Goal: Task Accomplishment & Management: Use online tool/utility

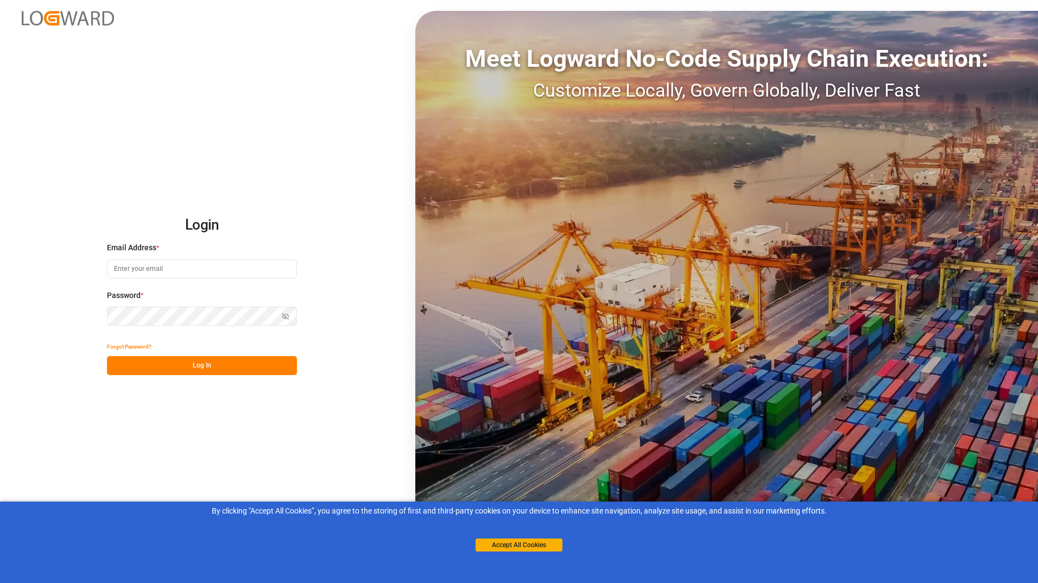
click at [147, 269] on input at bounding box center [202, 268] width 190 height 19
type input "[EMAIL_ADDRESS][DOMAIN_NAME]"
click at [284, 316] on icon "button" at bounding box center [286, 317] width 8 height 8
click at [226, 364] on button "Log In" at bounding box center [202, 365] width 190 height 19
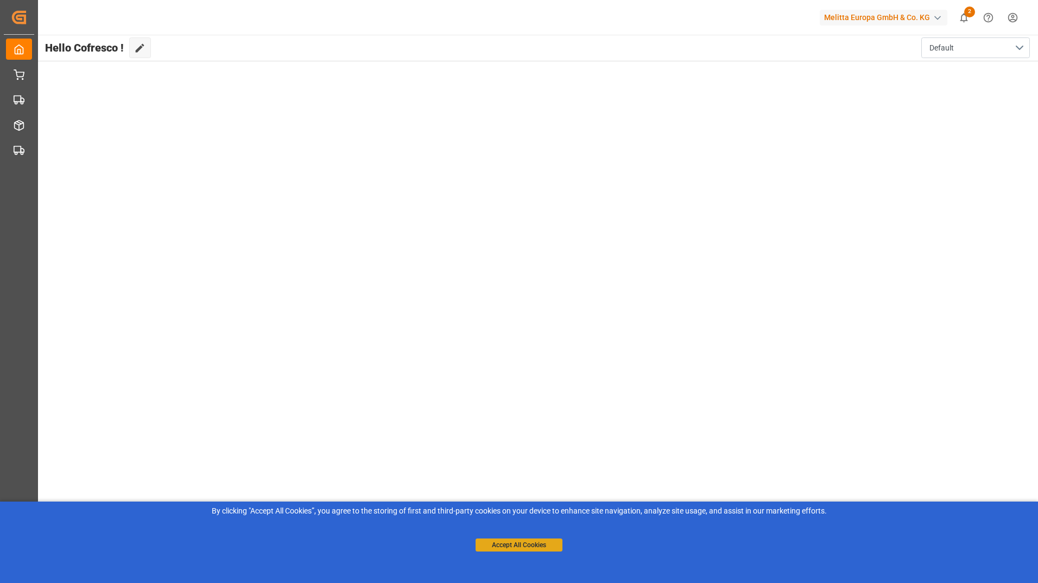
click at [525, 545] on button "Accept All Cookies" at bounding box center [519, 545] width 87 height 13
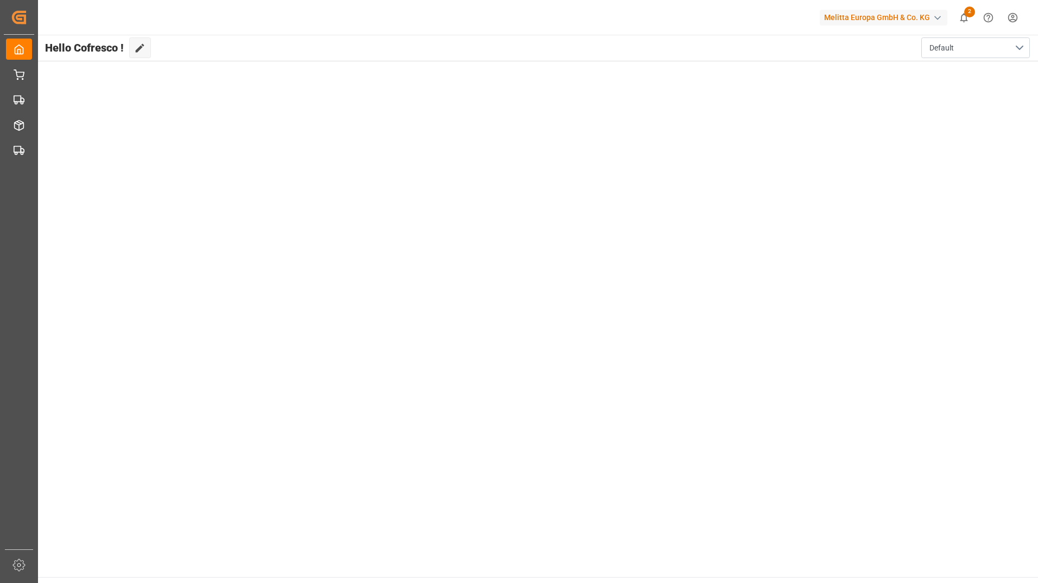
click at [938, 17] on div "button" at bounding box center [937, 17] width 11 height 11
click at [879, 77] on span "MelittaG-IXF7" at bounding box center [880, 79] width 106 height 10
click at [967, 10] on span "2" at bounding box center [969, 12] width 11 height 11
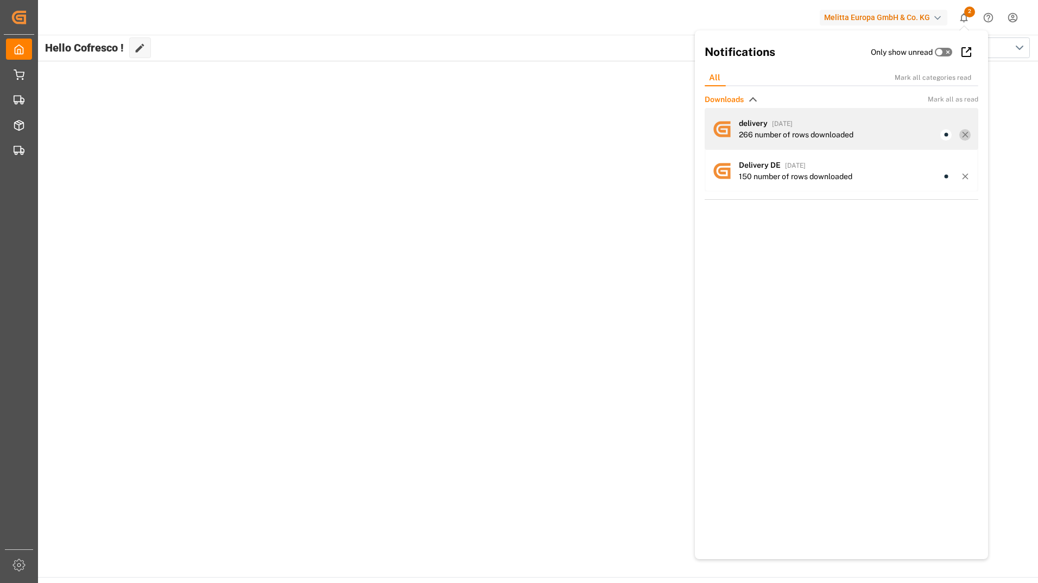
click at [964, 137] on icon at bounding box center [965, 135] width 10 height 10
click at [965, 130] on icon at bounding box center [965, 135] width 10 height 10
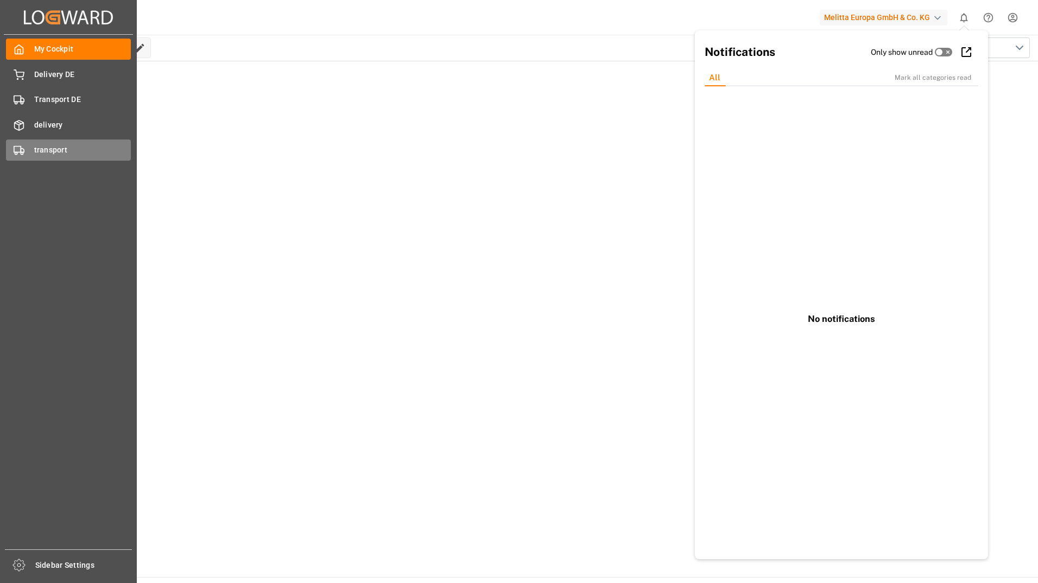
click at [25, 150] on div "transport transport" at bounding box center [68, 150] width 125 height 21
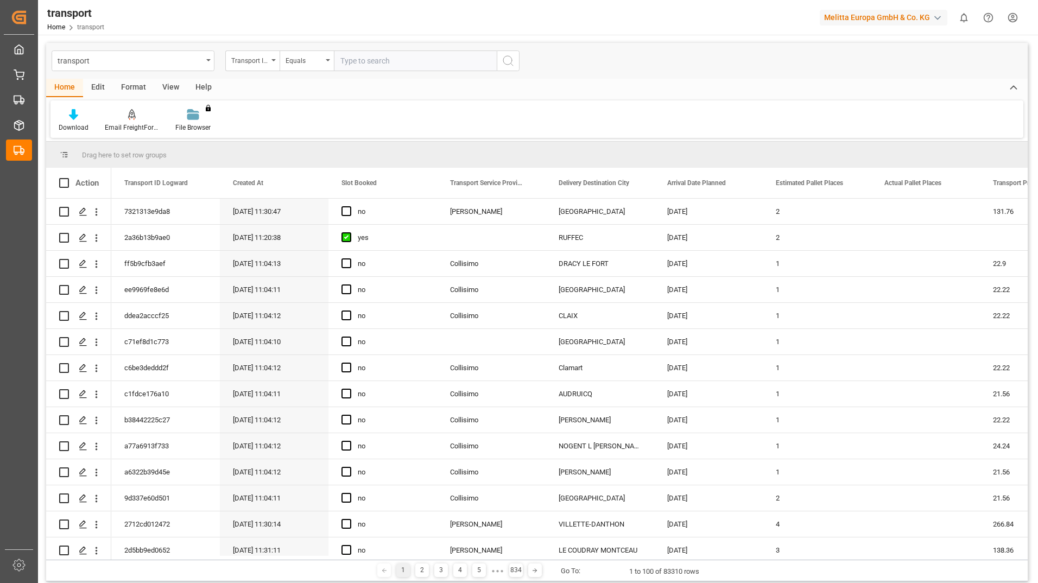
click at [65, 151] on span at bounding box center [64, 155] width 10 height 10
drag, startPoint x: 65, startPoint y: 151, endPoint x: 358, endPoint y: 154, distance: 293.2
click at [370, 156] on div "Drag here to set row groups" at bounding box center [537, 155] width 982 height 26
click at [138, 155] on span "Drag here to set row groups" at bounding box center [124, 155] width 85 height 8
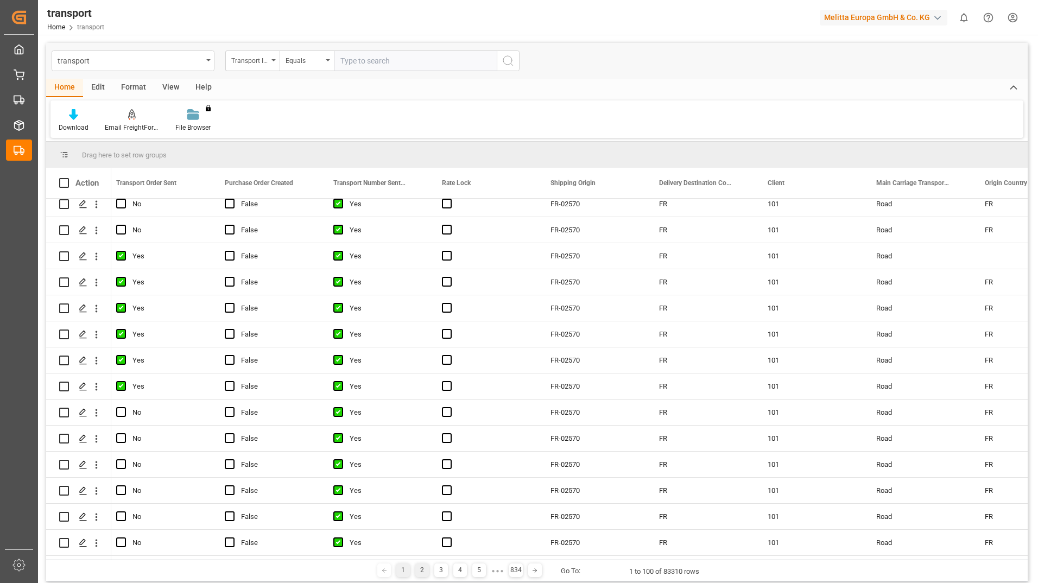
click at [422, 573] on div "2" at bounding box center [422, 570] width 14 height 14
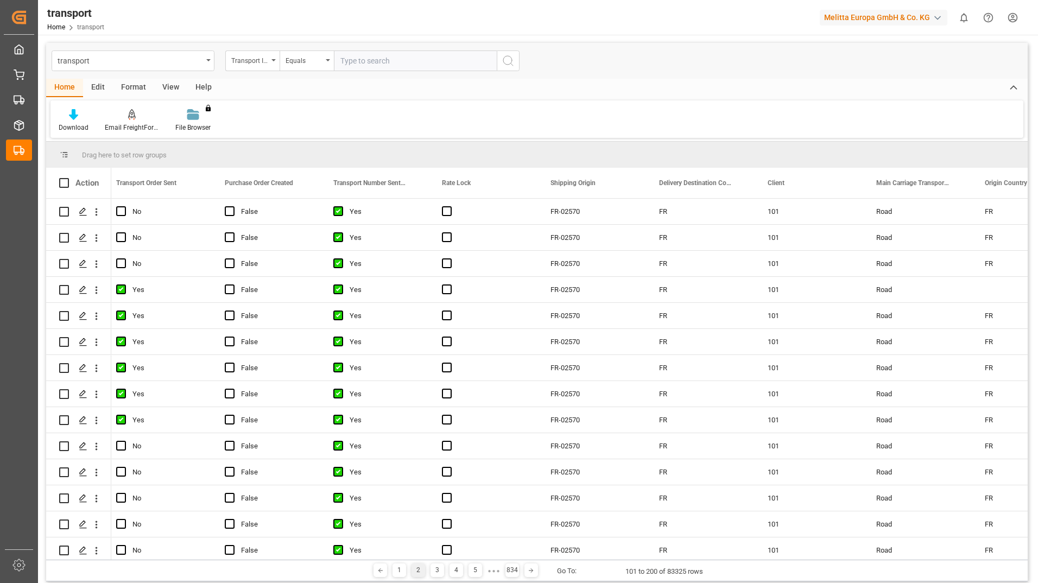
click at [96, 86] on div "Edit" at bounding box center [98, 88] width 30 height 18
click at [135, 88] on div "Format" at bounding box center [133, 88] width 41 height 18
click at [163, 86] on div "View" at bounding box center [170, 88] width 33 height 18
